Goal: Task Accomplishment & Management: Use online tool/utility

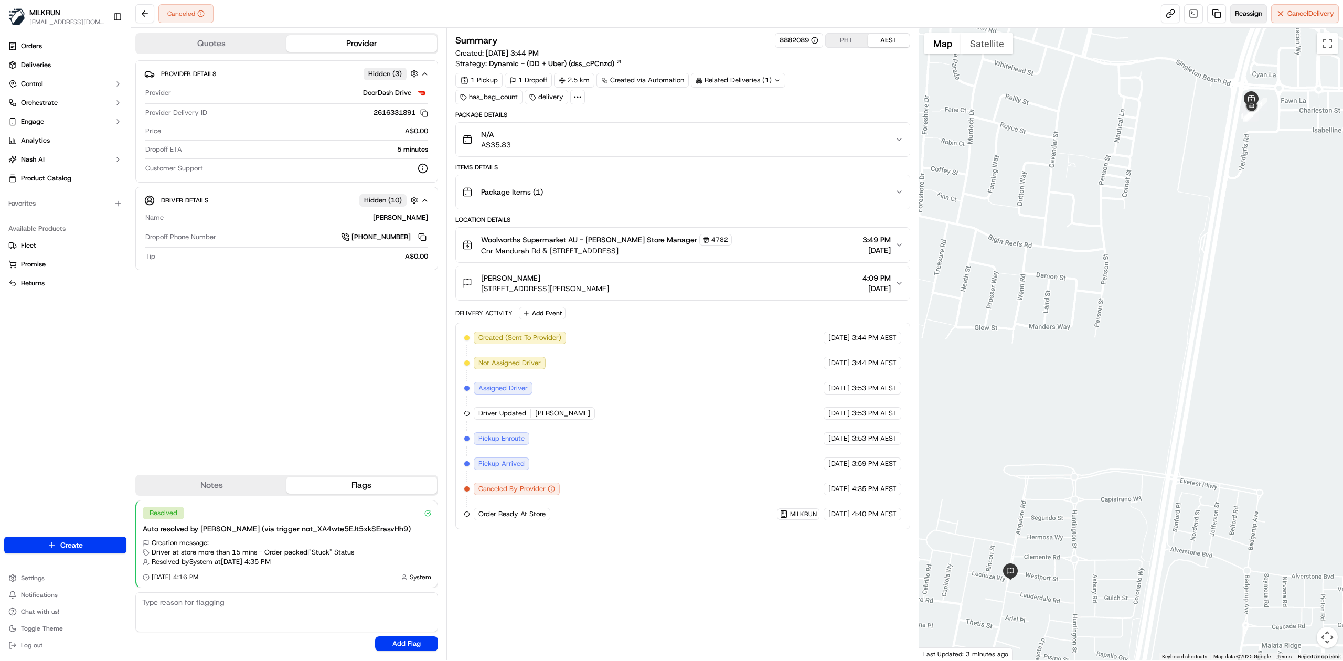
click at [1245, 22] on button "Reassign" at bounding box center [1248, 13] width 37 height 19
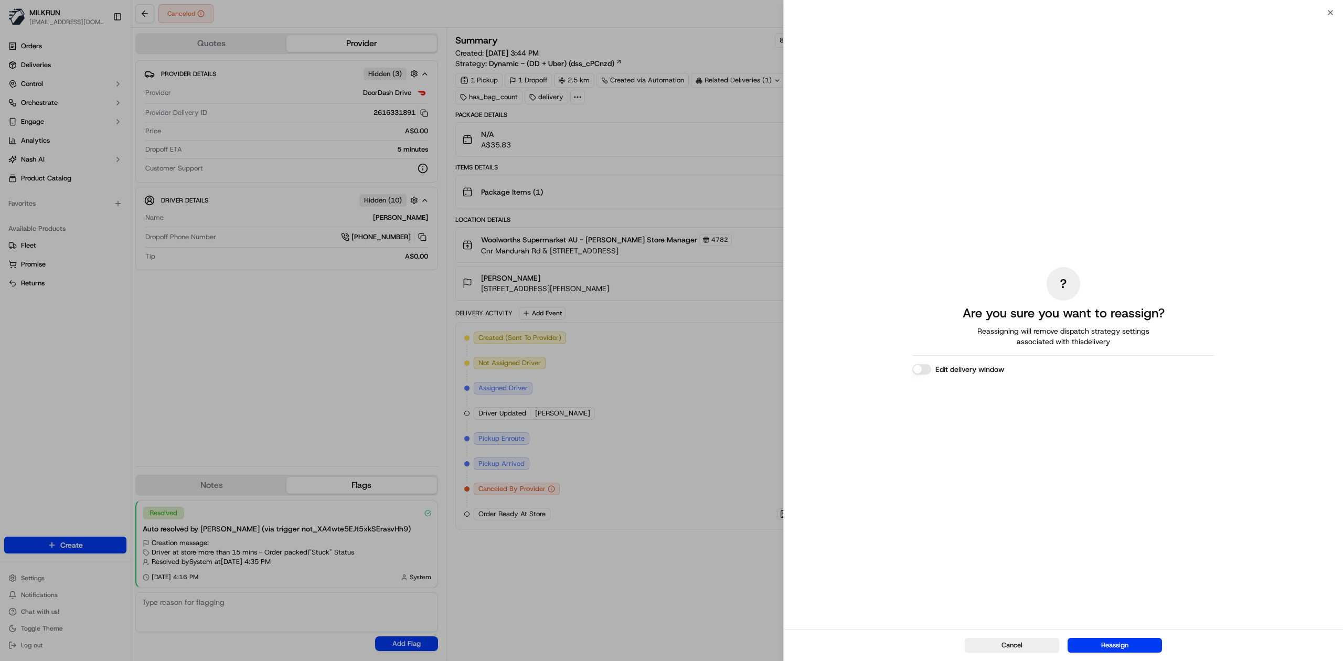
click at [1214, 16] on div "? Are you sure you want to reassign? Reassigning will remove dispatch strategy …" at bounding box center [1063, 321] width 302 height 612
click at [1121, 643] on button "Reassign" at bounding box center [1114, 645] width 94 height 15
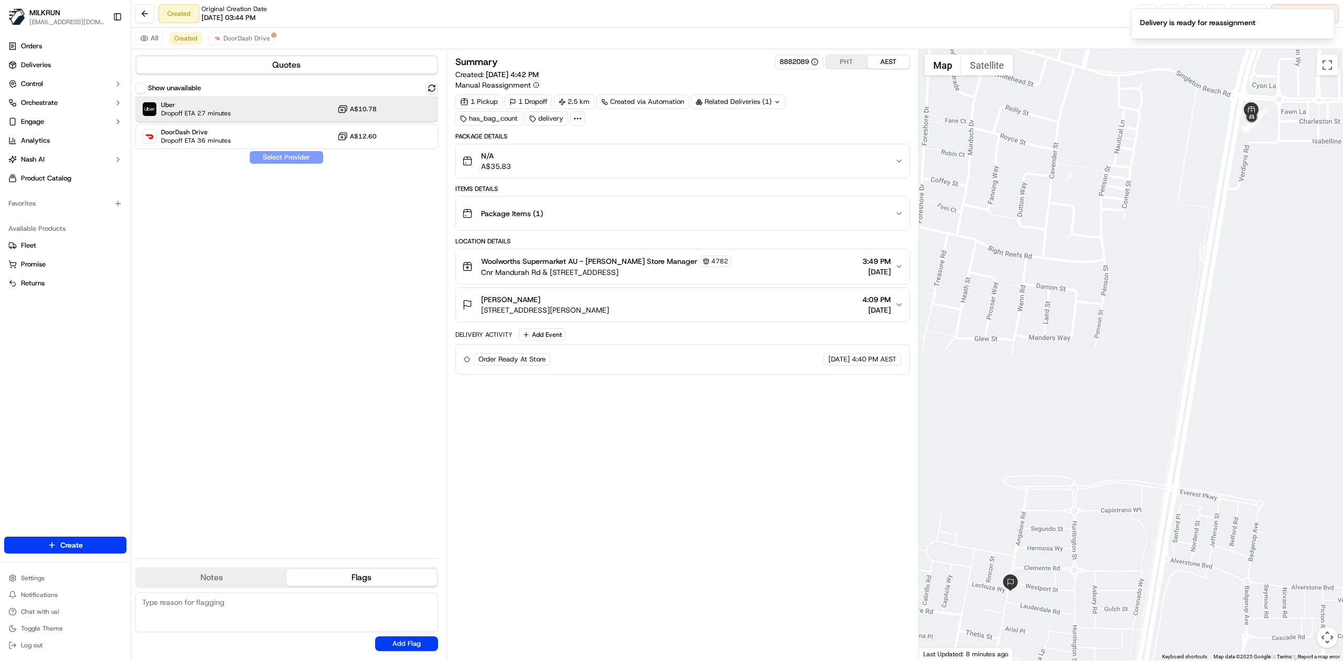
click at [242, 109] on div "Uber Dropoff ETA 27 minutes A$10.78" at bounding box center [286, 109] width 303 height 25
click at [300, 156] on button "Assign Provider" at bounding box center [286, 157] width 74 height 13
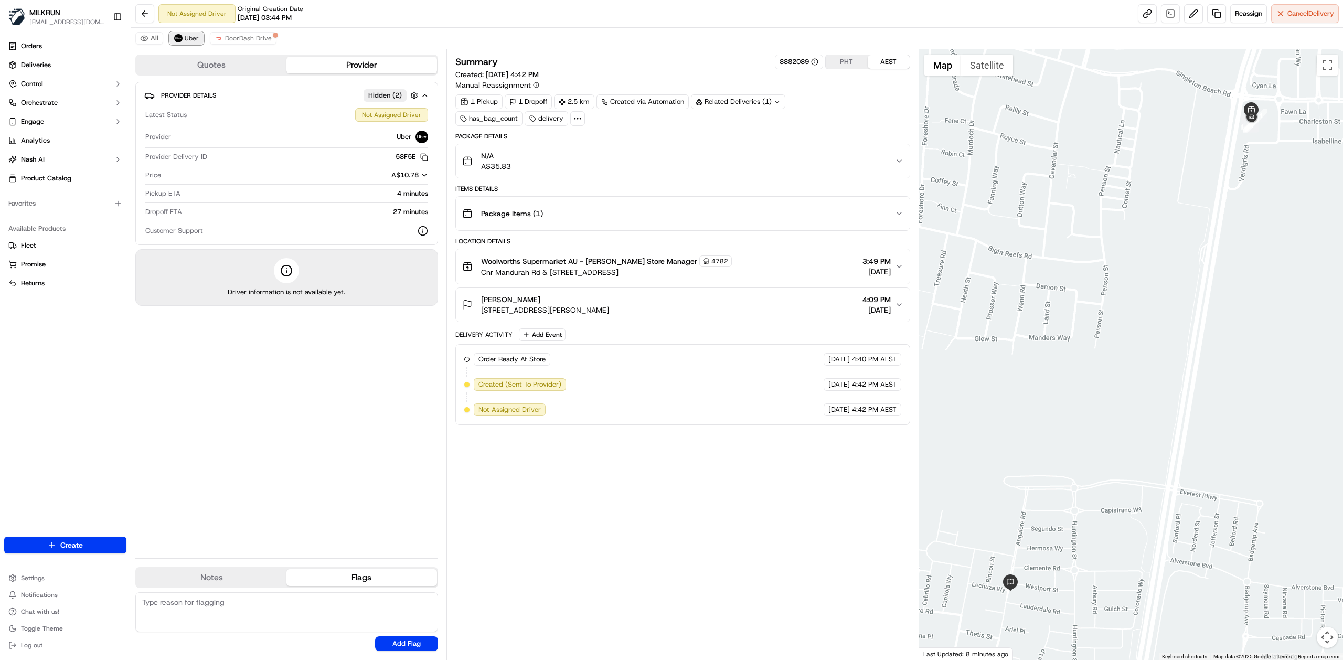
click at [183, 37] on button "Uber" at bounding box center [186, 38] width 34 height 13
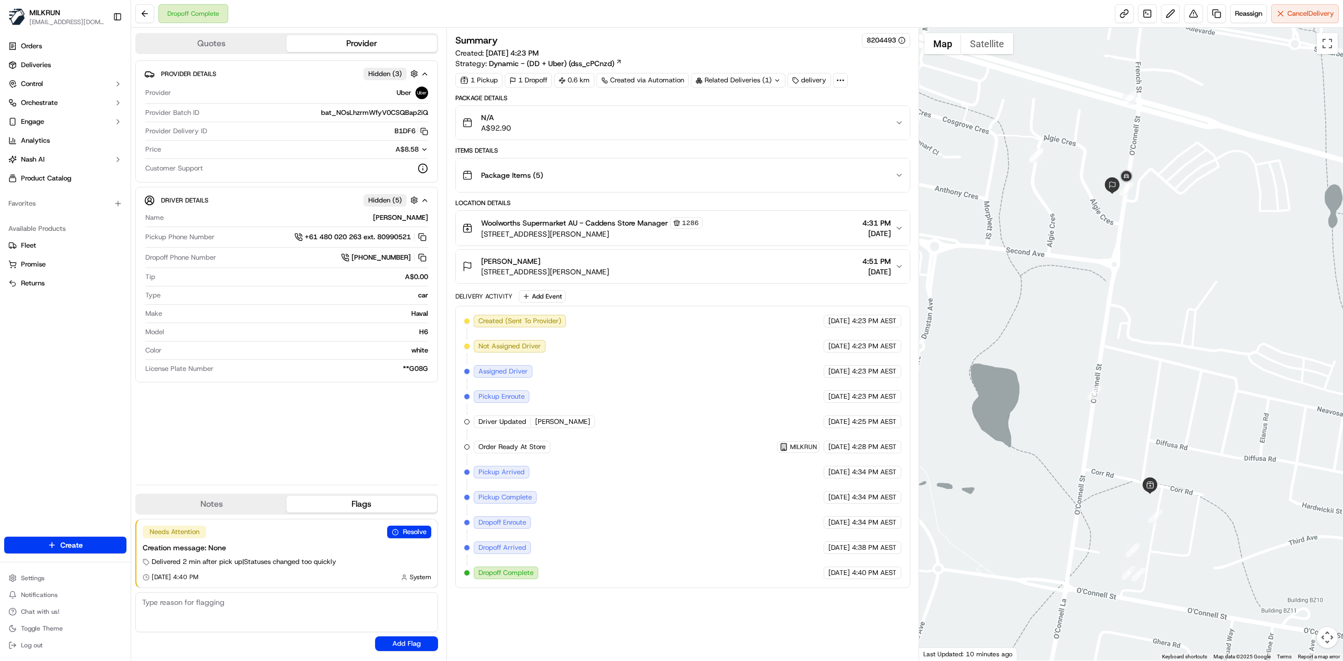
click at [636, 122] on div "N/A A$92.90" at bounding box center [678, 122] width 433 height 21
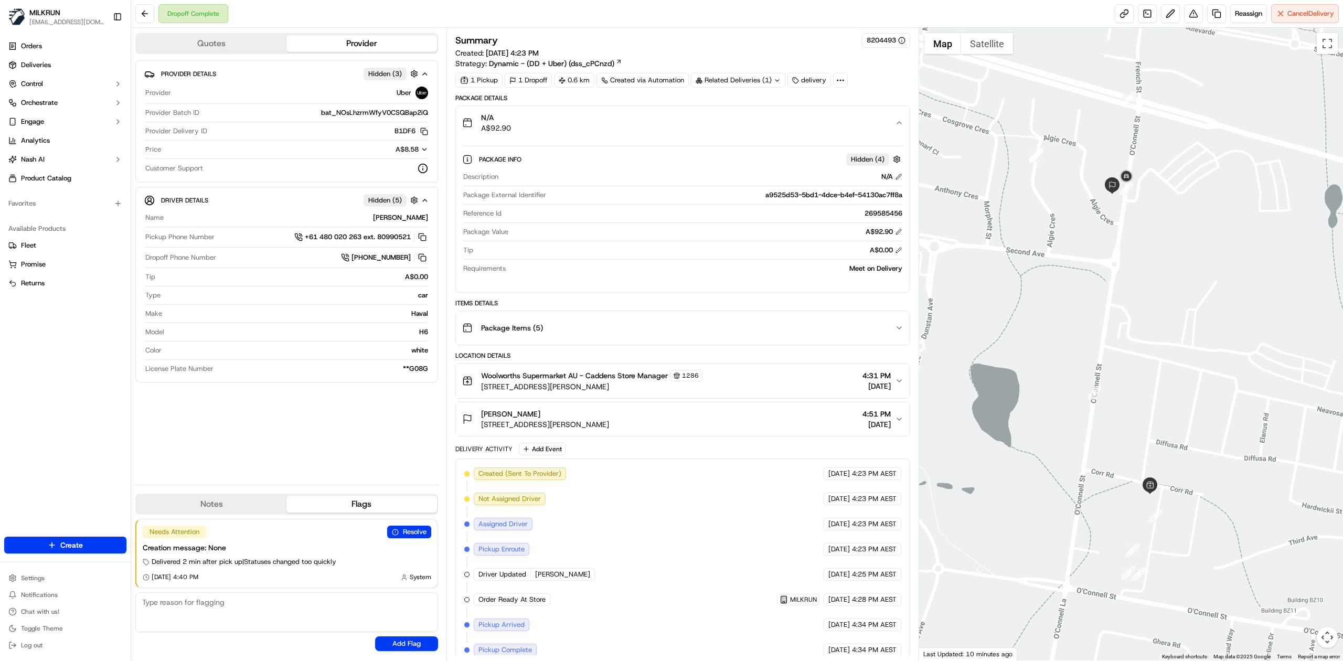
click at [636, 122] on div "N/A A$92.90" at bounding box center [678, 122] width 433 height 21
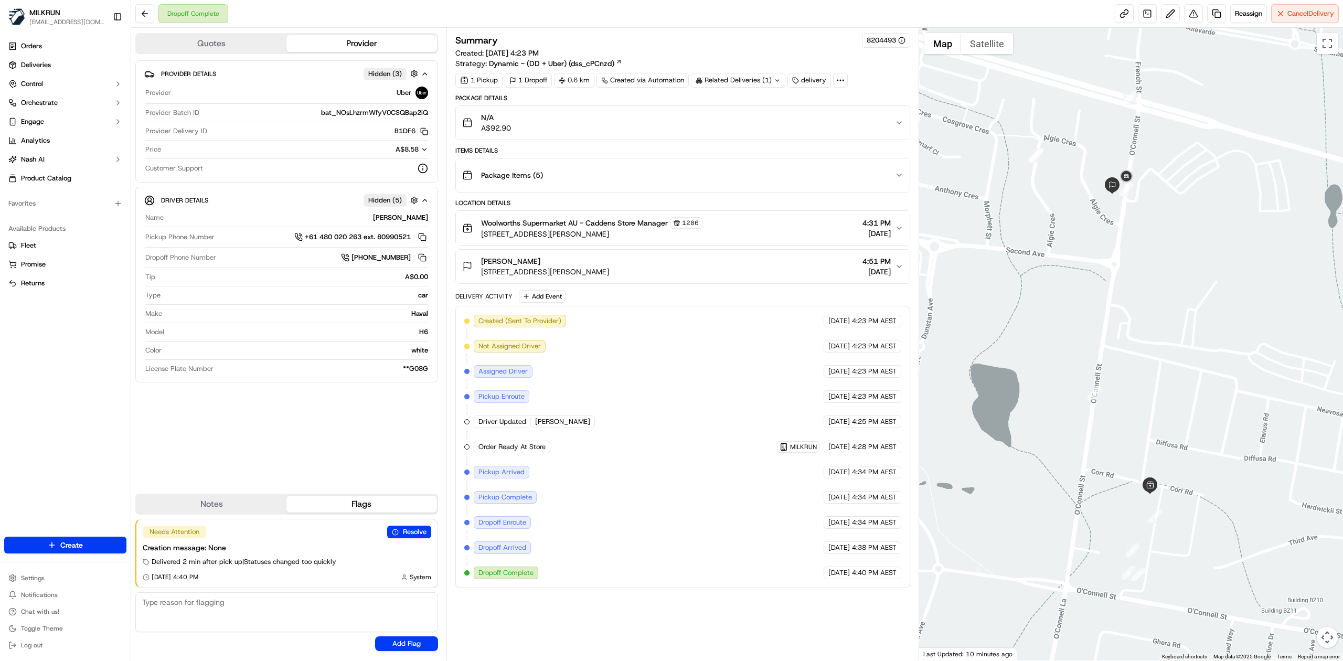
click at [595, 172] on div "Package Items ( 5 )" at bounding box center [678, 175] width 433 height 21
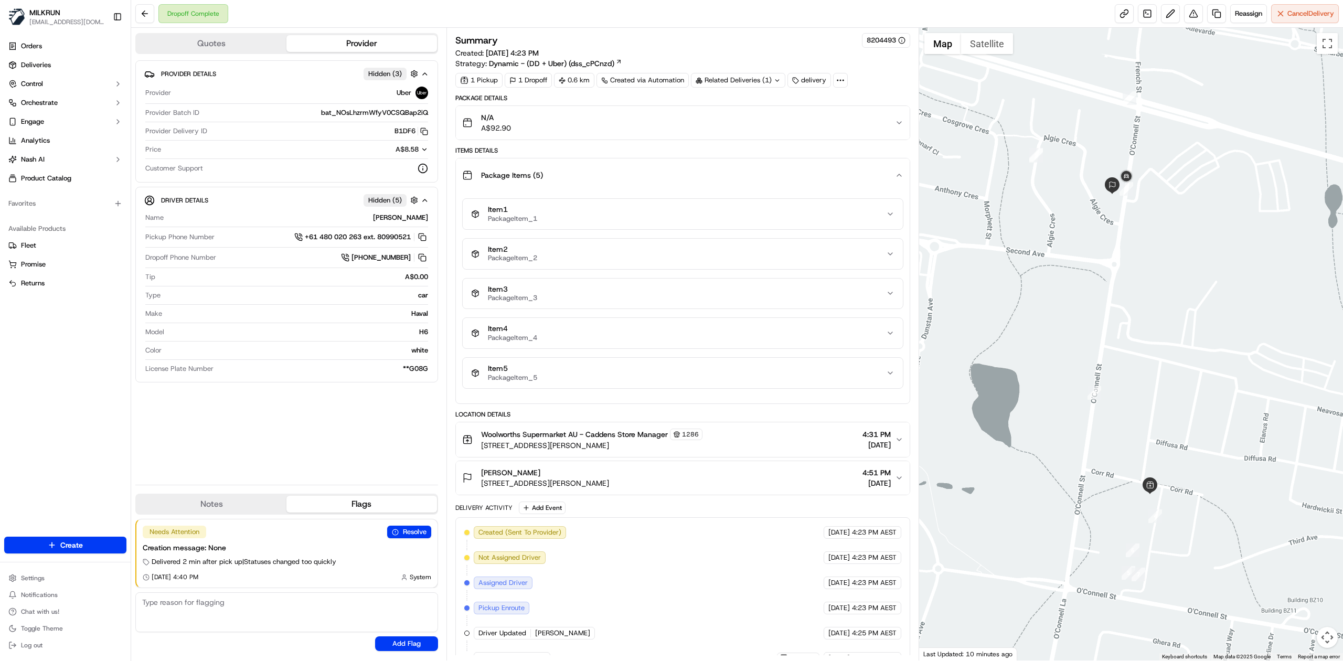
click at [592, 178] on div "Package Items ( 5 )" at bounding box center [678, 175] width 433 height 21
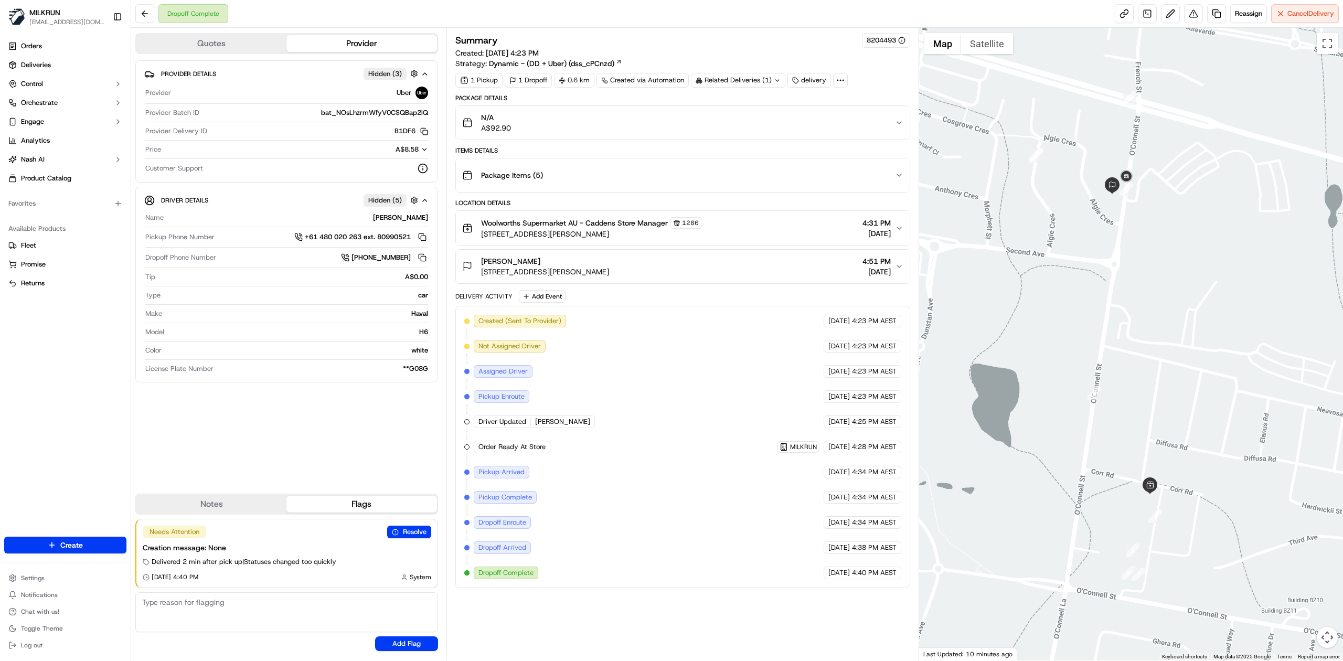
drag, startPoint x: 726, startPoint y: 241, endPoint x: 736, endPoint y: 231, distance: 14.1
click at [728, 239] on div "Woolworths Supermarket AU - Caddens Store Manager 1286 68 O'Connell St, Caddens…" at bounding box center [678, 228] width 433 height 22
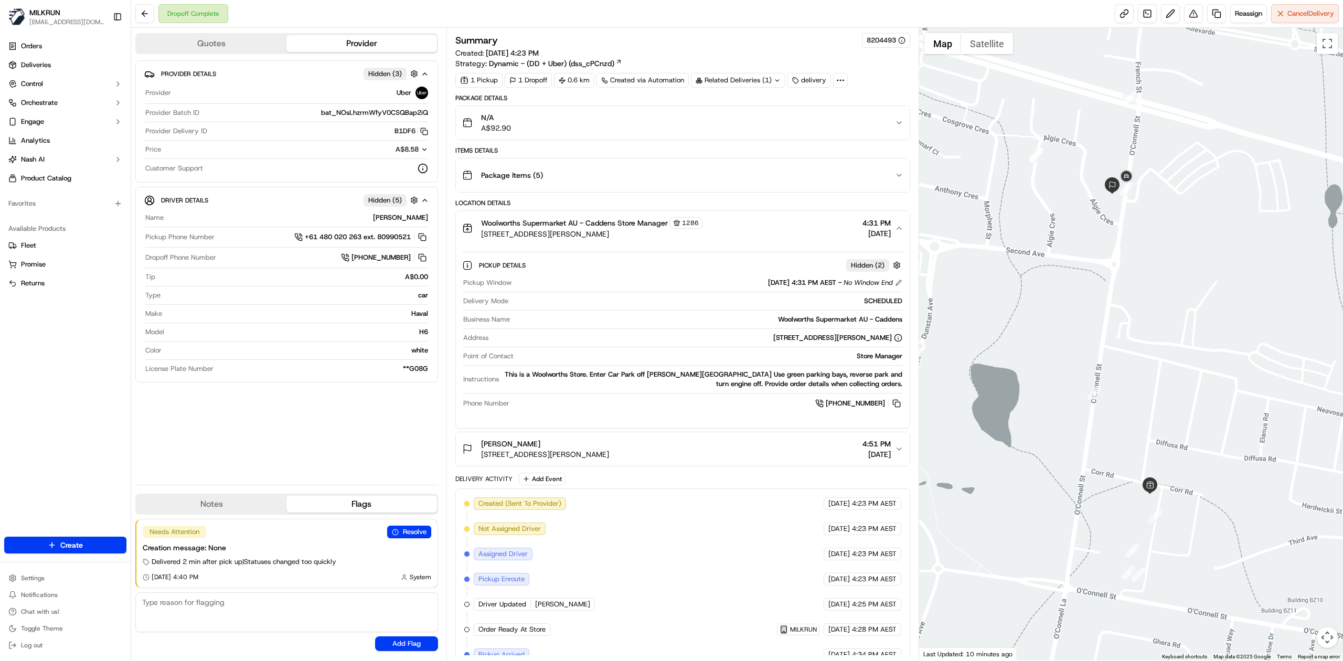
click at [762, 226] on div "Woolworths Supermarket AU - Caddens Store Manager 1286 68 O'Connell St, Caddens…" at bounding box center [678, 228] width 433 height 22
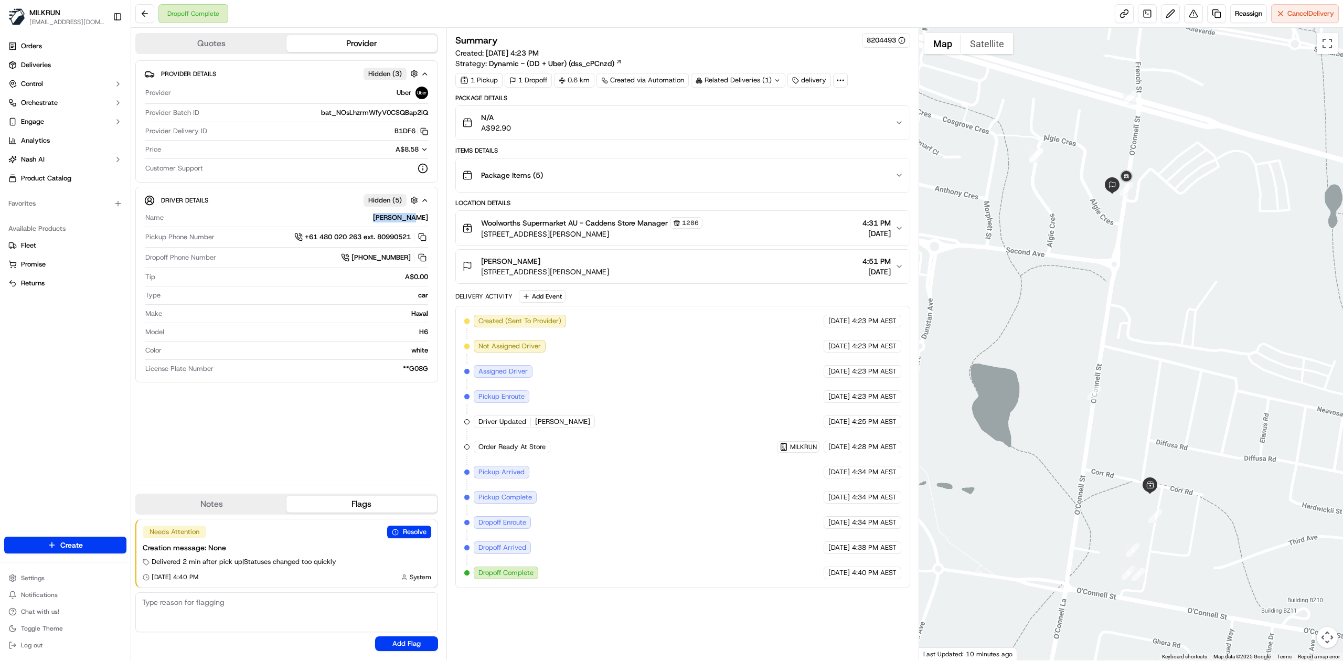
drag, startPoint x: 418, startPoint y: 217, endPoint x: 430, endPoint y: 217, distance: 12.6
click at [430, 217] on div "Driver Details Hidden ( 5 ) Name PRAYOON T. Pickup Phone Number +61 480 020 263…" at bounding box center [286, 285] width 303 height 196
copy div "PRAYOON T."
click at [269, 282] on div "A$0.00" at bounding box center [293, 276] width 269 height 9
click at [1216, 15] on link at bounding box center [1216, 13] width 19 height 19
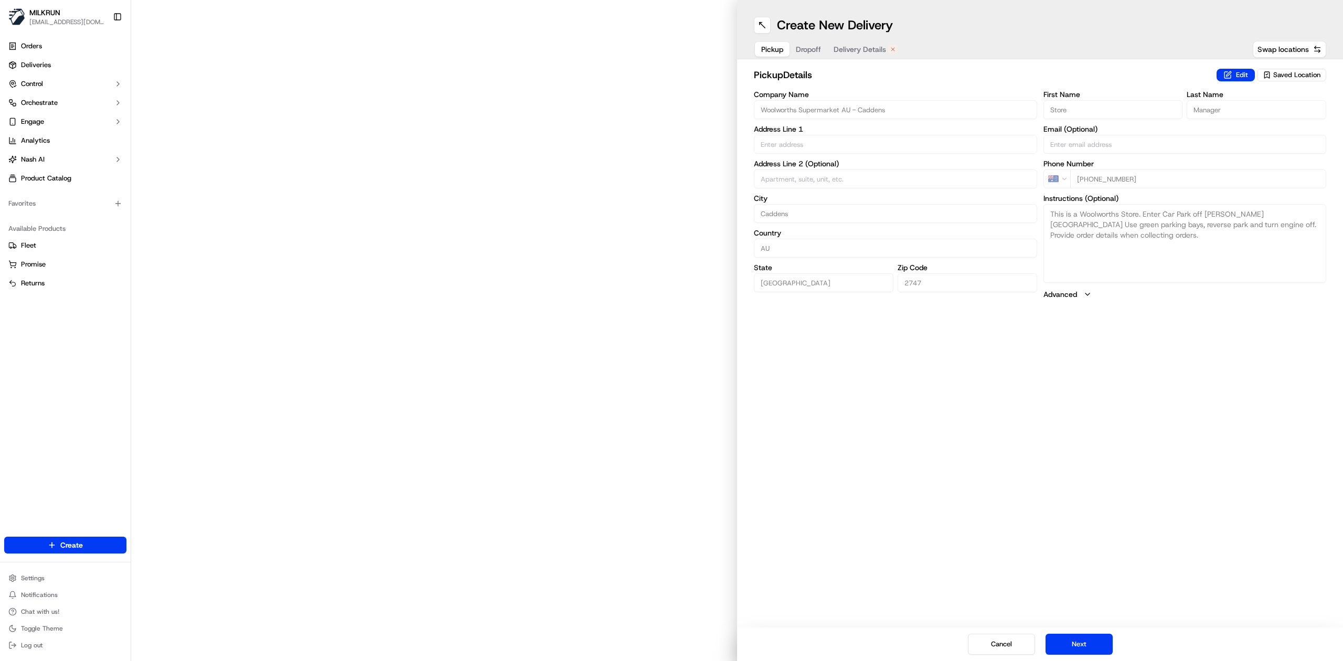
type input "68 O'Connell St"
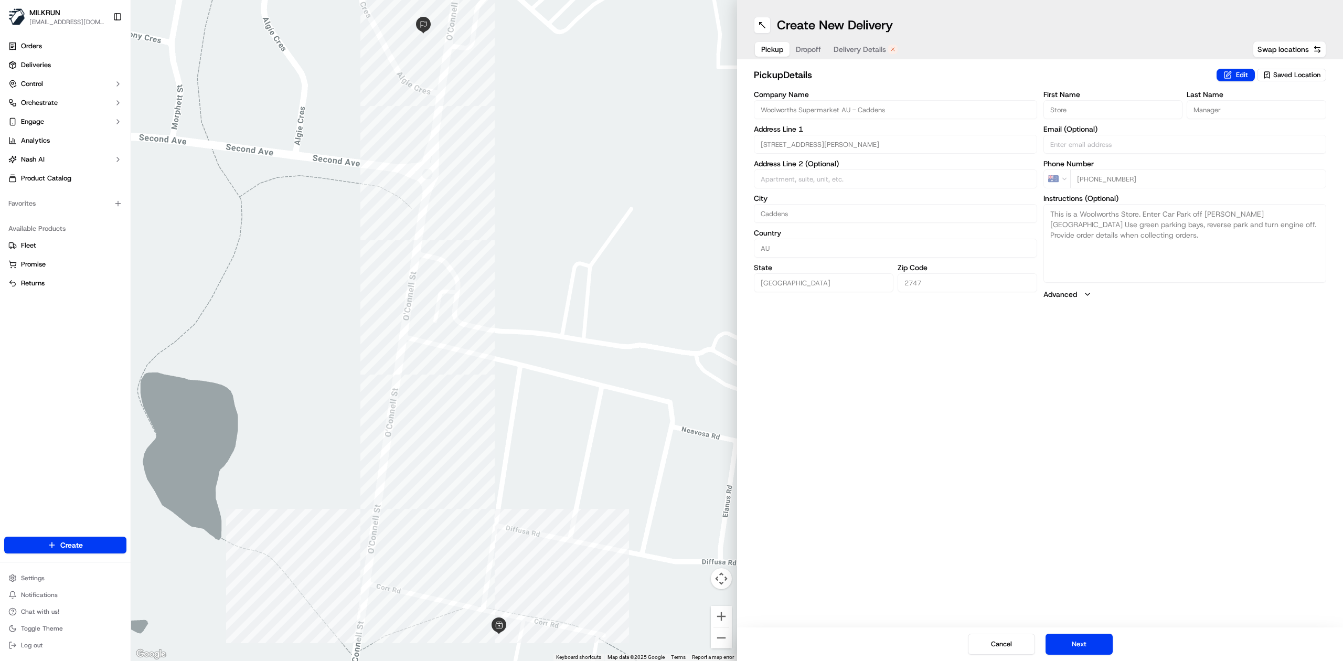
click at [867, 52] on span "Delivery Details" at bounding box center [859, 49] width 52 height 10
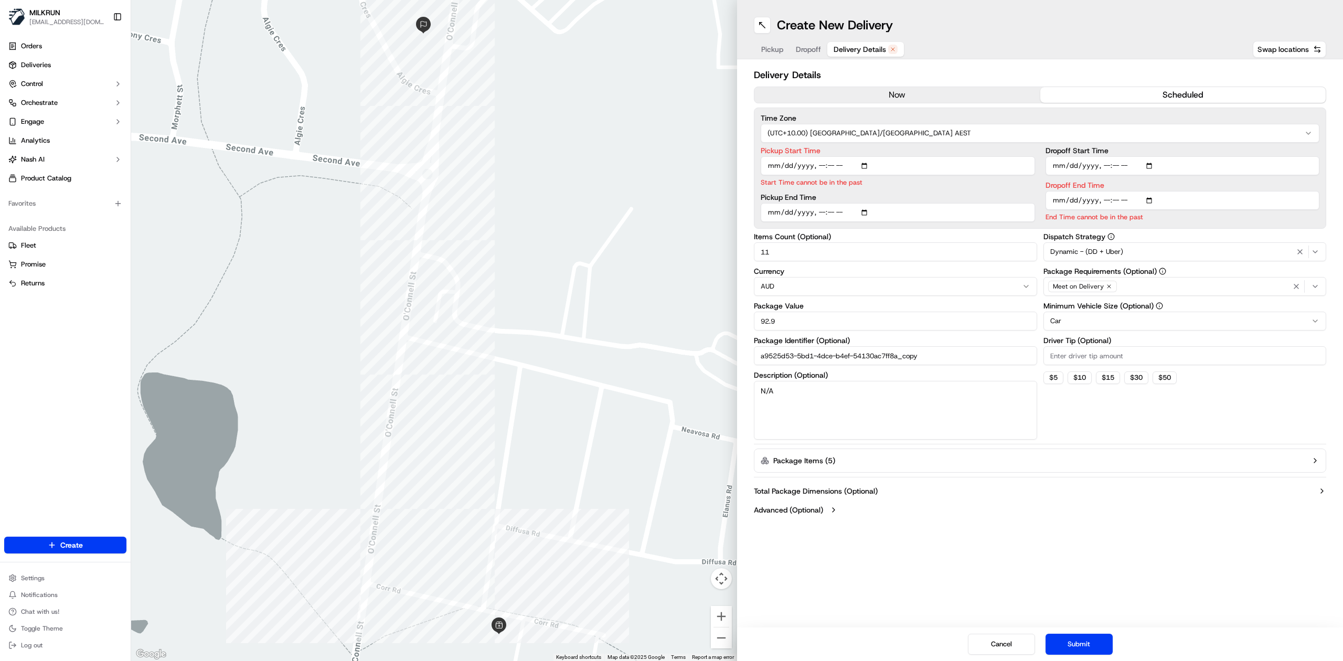
click at [903, 95] on button "now" at bounding box center [897, 95] width 286 height 16
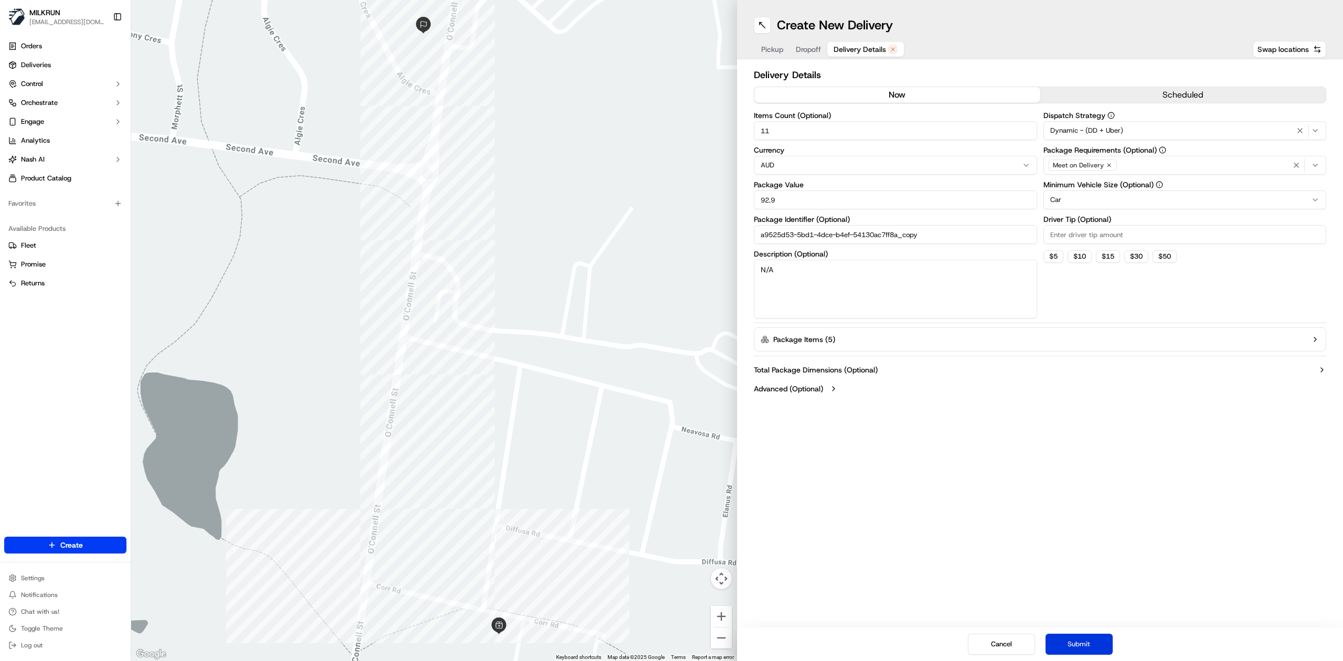
click at [1085, 646] on button "Submit" at bounding box center [1078, 644] width 67 height 21
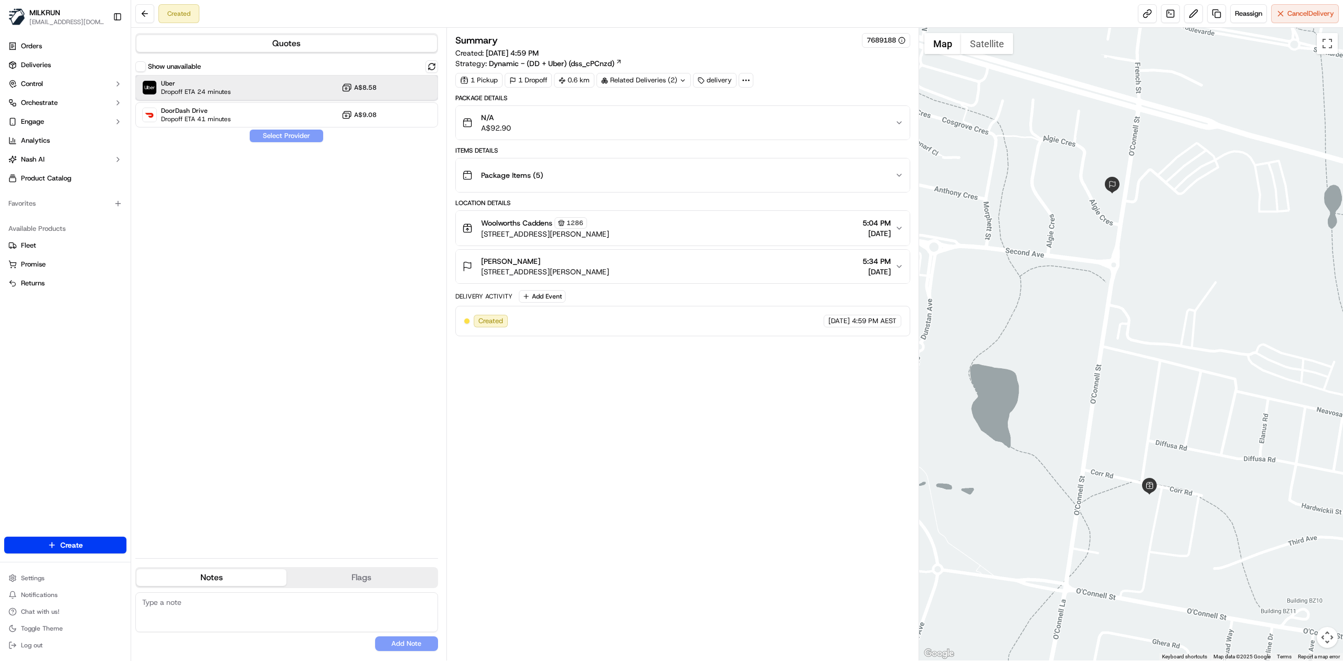
click at [263, 88] on div "Uber Dropoff ETA 24 minutes A$8.58" at bounding box center [286, 87] width 303 height 25
click at [286, 137] on button "Assign Provider" at bounding box center [286, 136] width 74 height 13
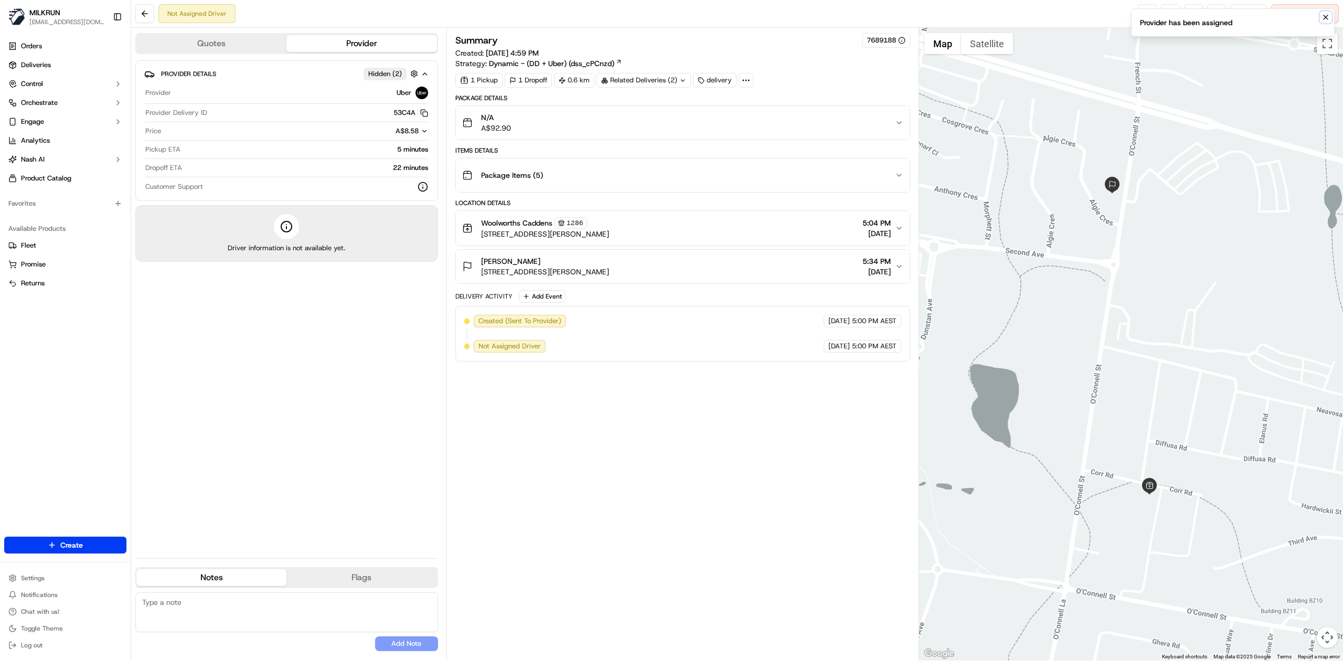
click at [1327, 16] on icon "Notifications (F8)" at bounding box center [1325, 17] width 4 height 4
click at [728, 14] on div "Not Assigned Driver Reassign Cancel Delivery" at bounding box center [737, 14] width 1212 height 28
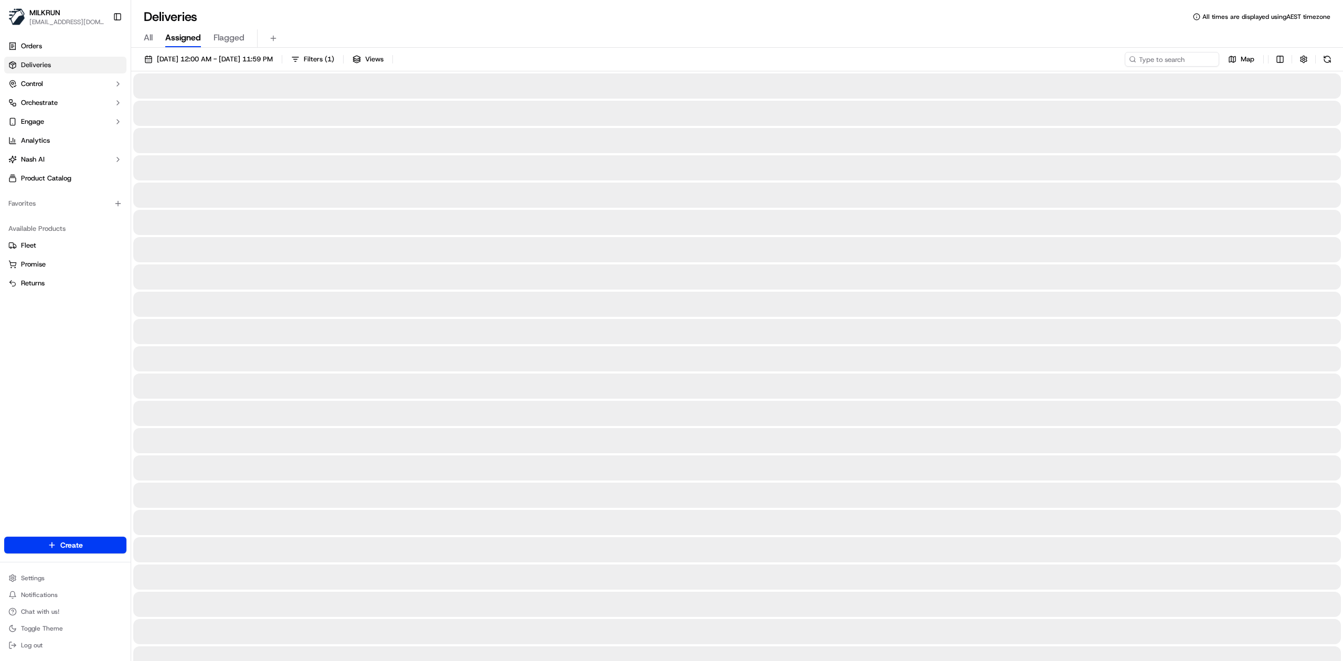
click at [145, 34] on span "All" at bounding box center [148, 37] width 9 height 13
click at [1156, 61] on input at bounding box center [1156, 59] width 126 height 15
paste input "PRAYOON T."
type input "PRAYOON T."
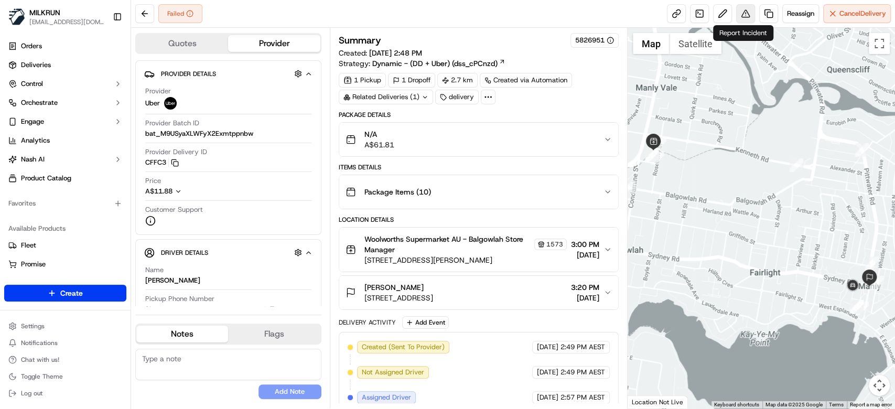
click at [744, 16] on button at bounding box center [745, 13] width 19 height 19
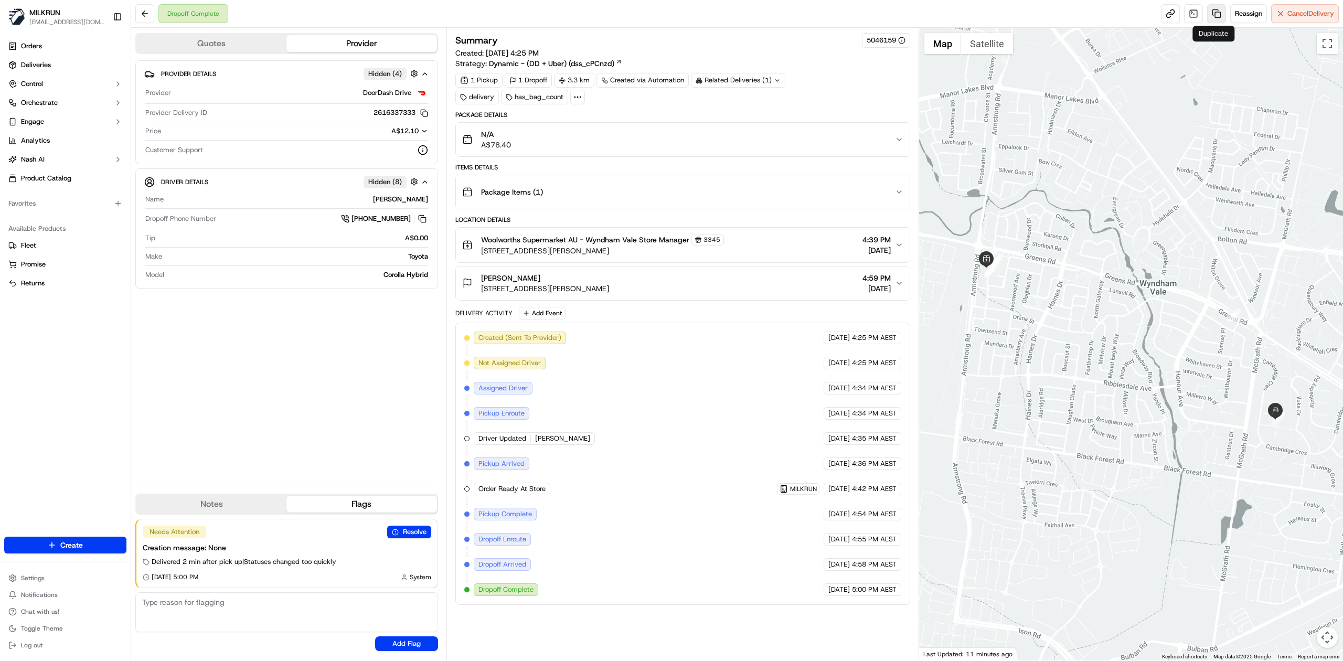
click at [1216, 13] on link at bounding box center [1216, 13] width 19 height 19
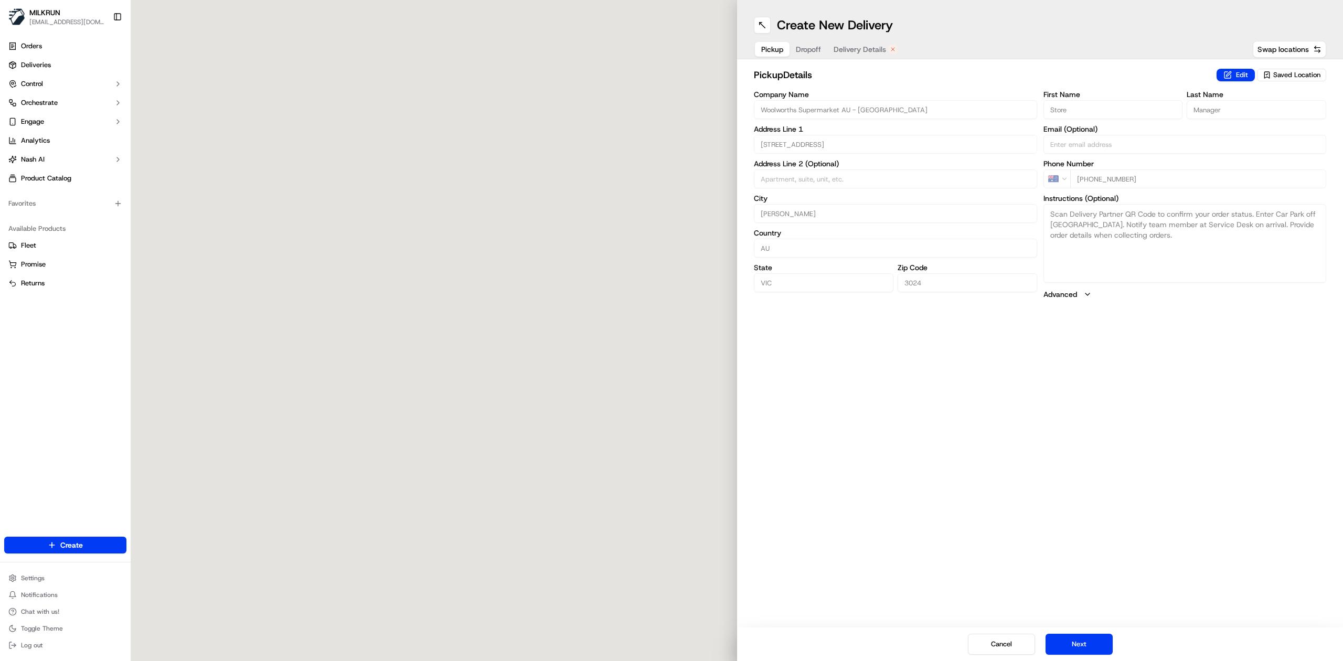
type input "[STREET_ADDRESS]"
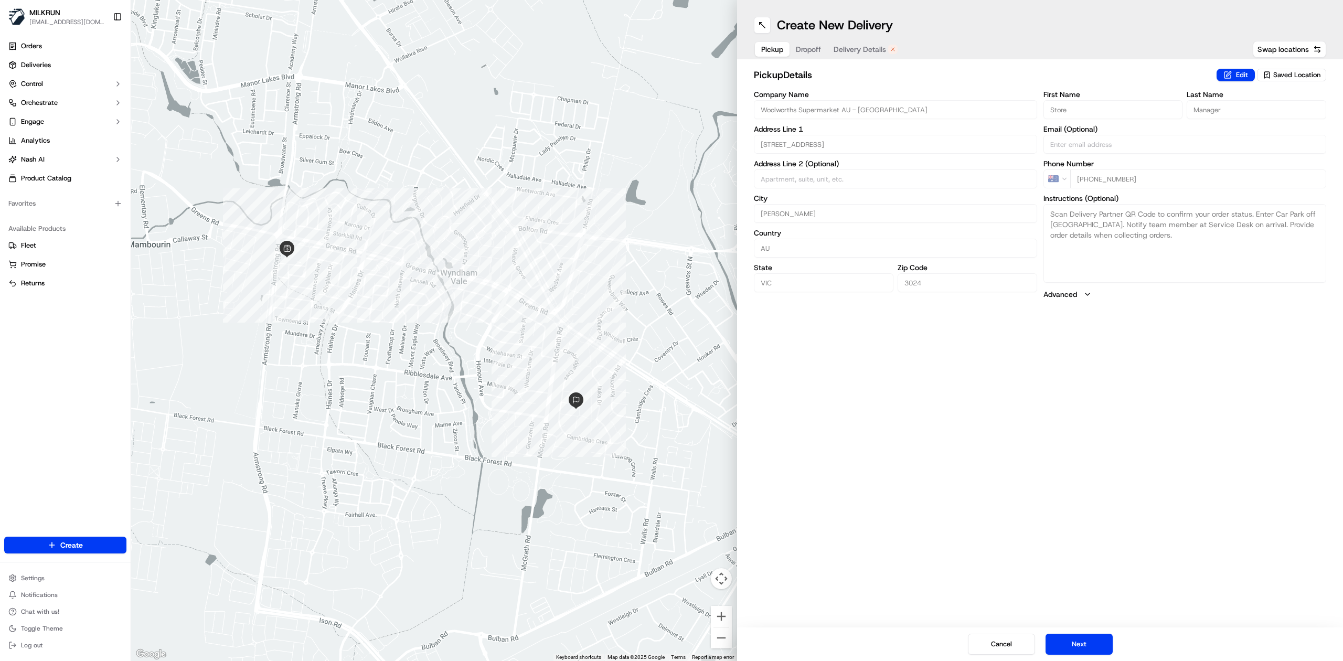
click at [861, 46] on span "Delivery Details" at bounding box center [859, 49] width 52 height 10
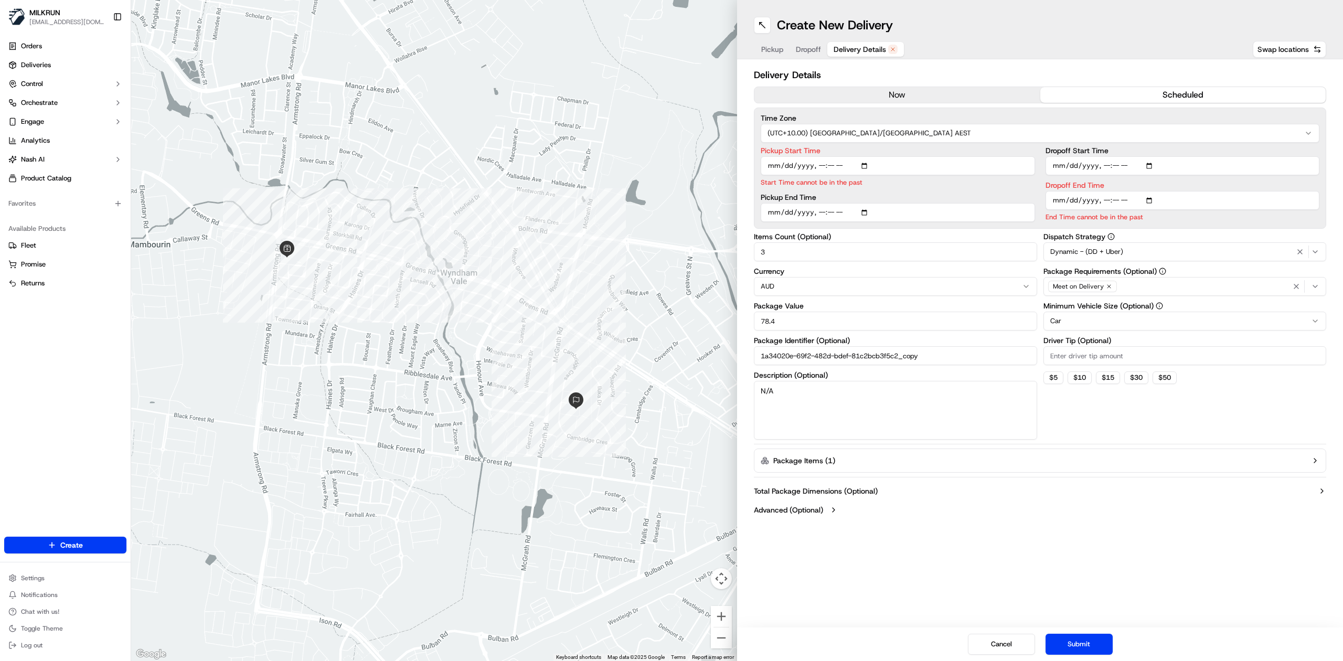
drag, startPoint x: 898, startPoint y: 91, endPoint x: 894, endPoint y: 76, distance: 15.1
click at [898, 89] on button "now" at bounding box center [897, 95] width 286 height 16
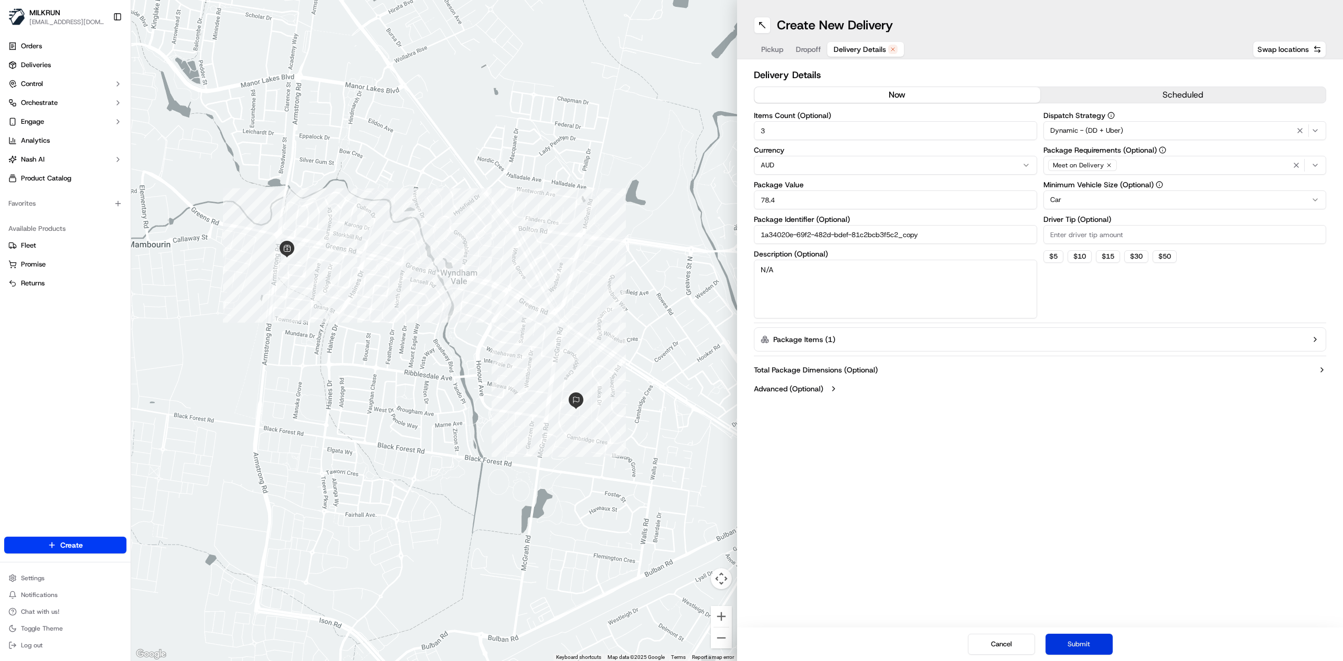
click at [1090, 643] on button "Submit" at bounding box center [1078, 644] width 67 height 21
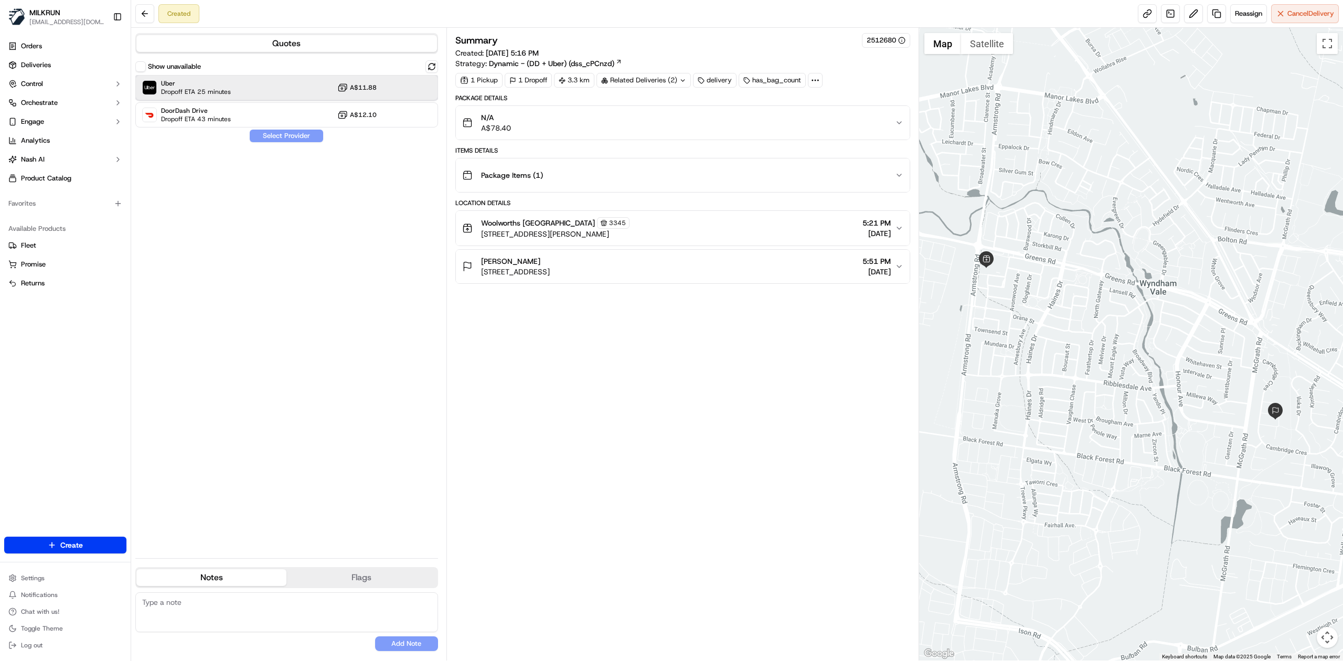
click at [235, 93] on div "Uber Dropoff ETA 25 minutes A$11.88" at bounding box center [286, 87] width 303 height 25
click at [313, 134] on button "Assign Provider" at bounding box center [286, 136] width 74 height 13
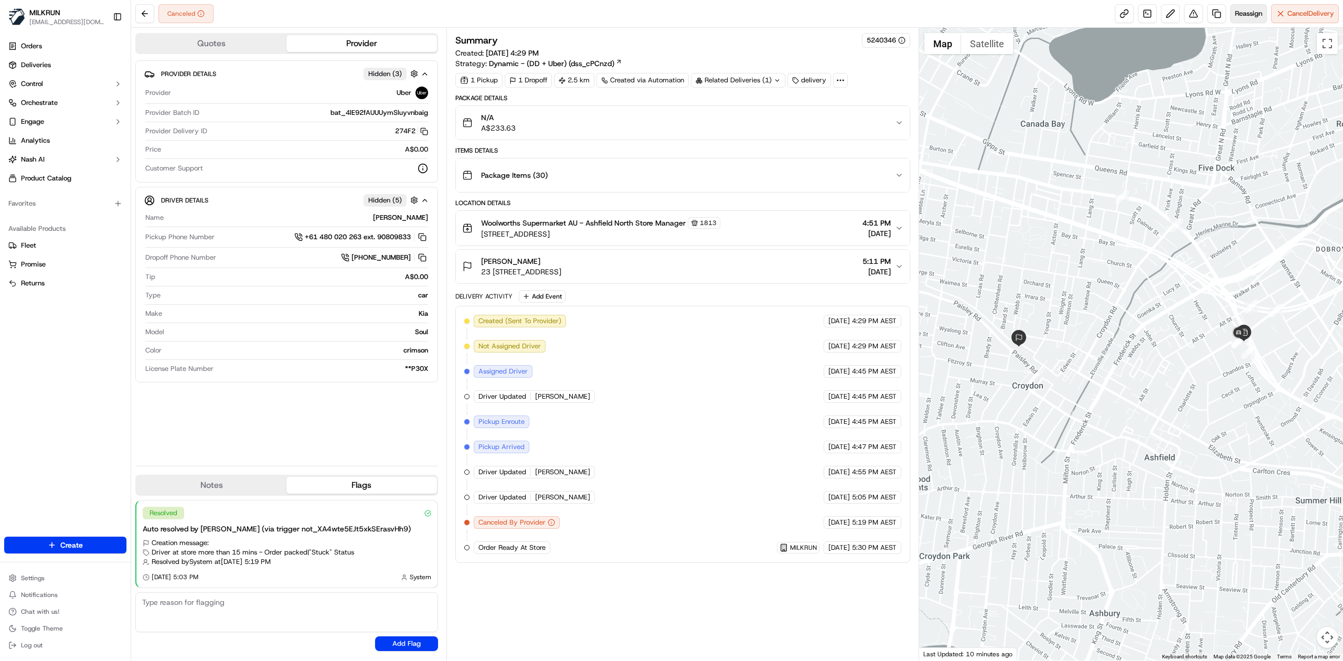
click at [1240, 13] on span "Reassign" at bounding box center [1248, 13] width 27 height 9
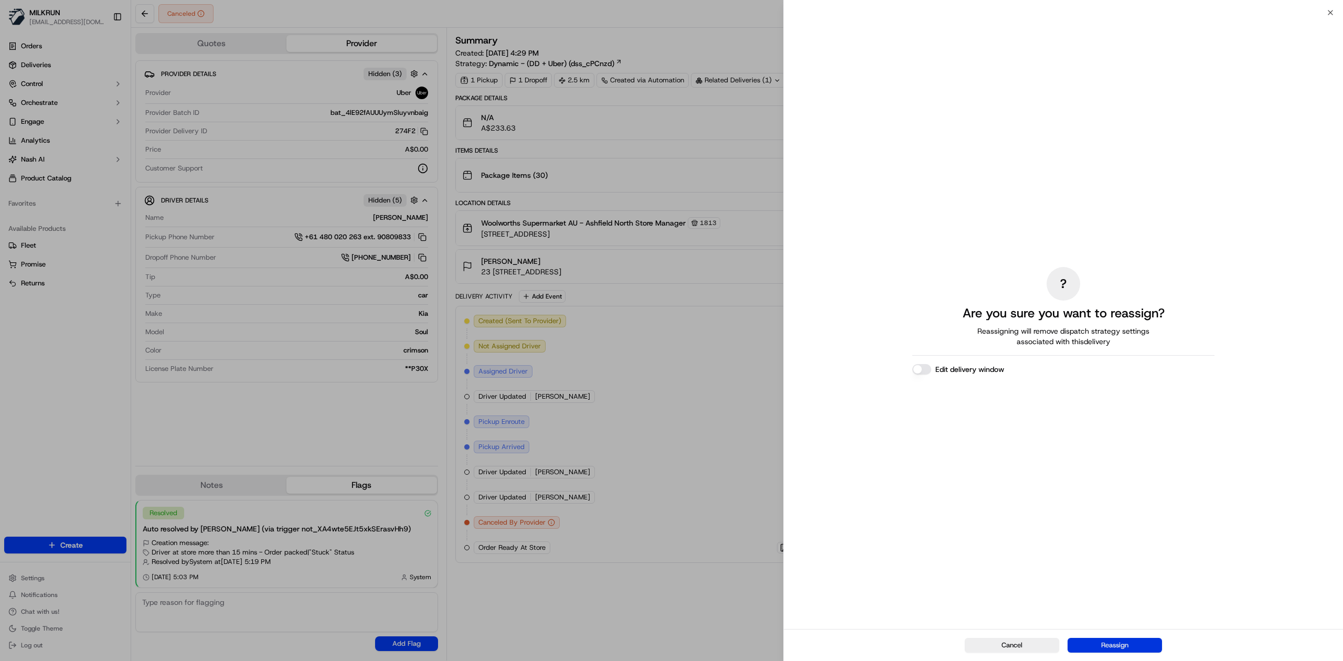
click at [1115, 640] on button "Reassign" at bounding box center [1114, 645] width 94 height 15
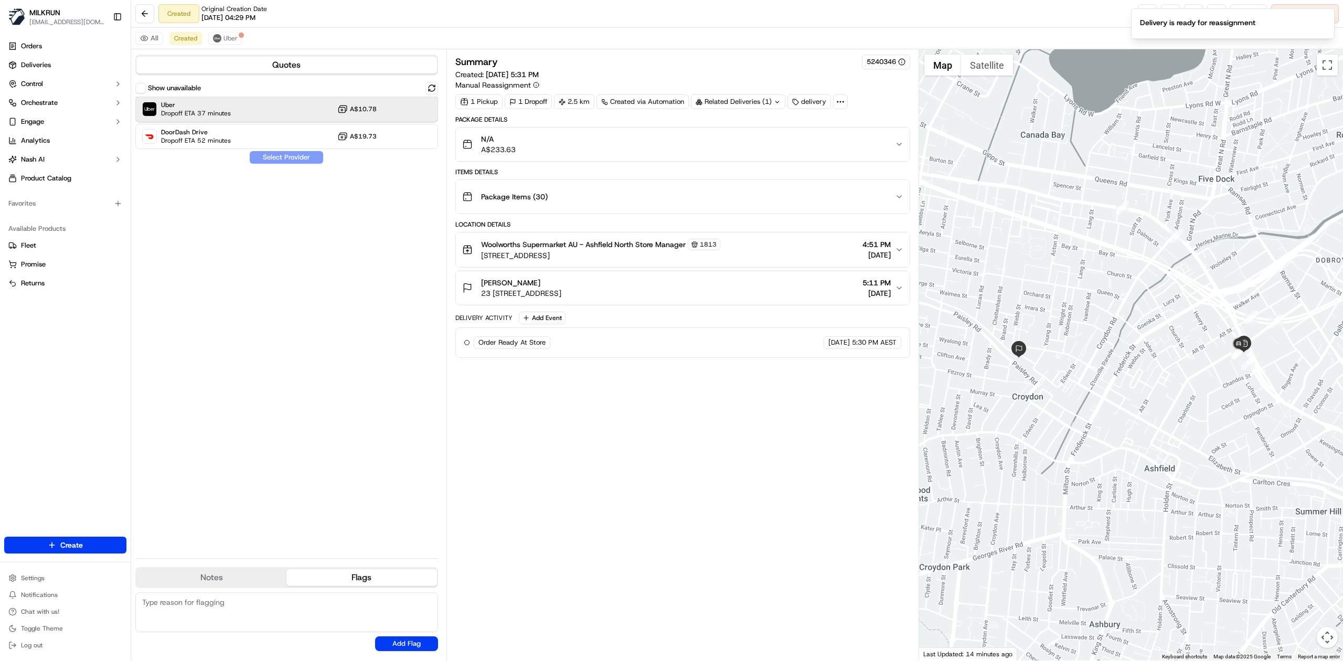
click at [254, 107] on div "Uber Dropoff ETA 37 minutes A$10.78" at bounding box center [286, 109] width 303 height 25
click at [305, 155] on button "Assign Provider" at bounding box center [286, 157] width 74 height 13
